Goal: Find specific page/section: Find specific page/section

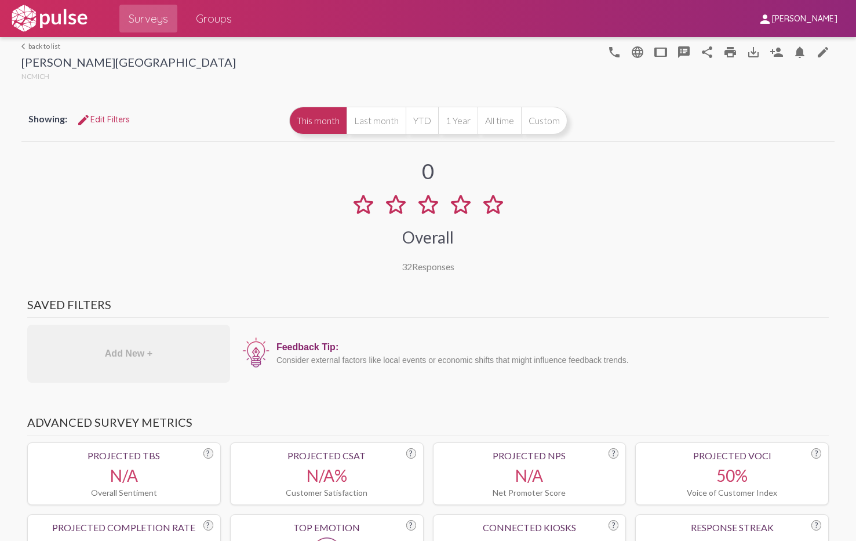
click at [23, 75] on span "NCMICH" at bounding box center [35, 76] width 28 height 9
click at [27, 64] on div "[PERSON_NAME][GEOGRAPHIC_DATA]" at bounding box center [128, 63] width 214 height 17
